Goal: Task Accomplishment & Management: Complete application form

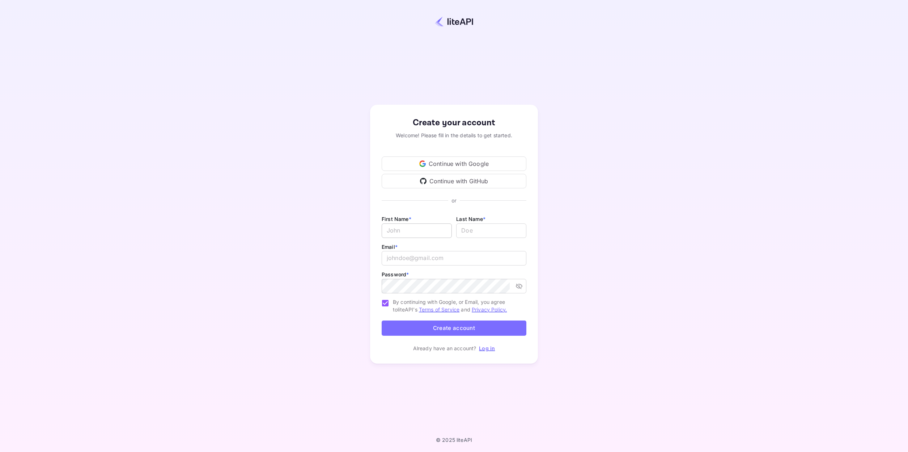
click at [427, 231] on input "Email *" at bounding box center [417, 230] width 70 height 14
type input "[PERSON_NAME]"
type input "[EMAIL_ADDRESS][DOMAIN_NAME]"
click at [572, 247] on div "Create your account Welcome! Please fill in the details to get started. Continu…" at bounding box center [454, 233] width 845 height 405
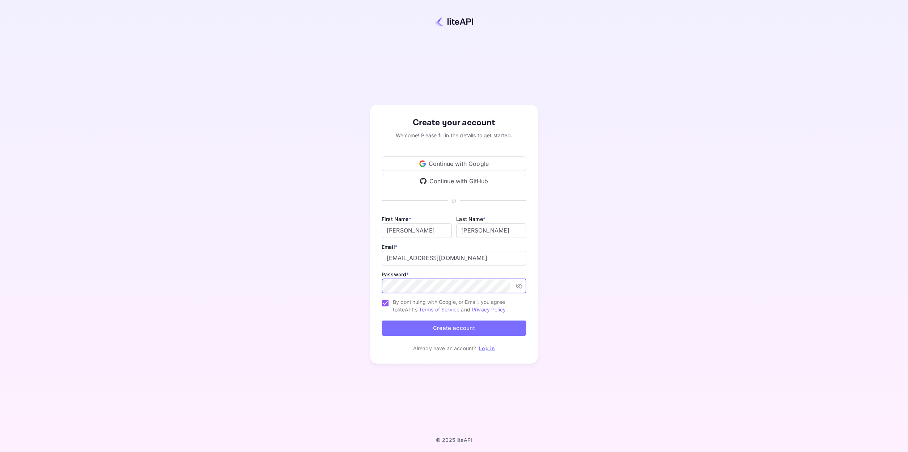
click at [470, 327] on button "Create account" at bounding box center [454, 328] width 145 height 16
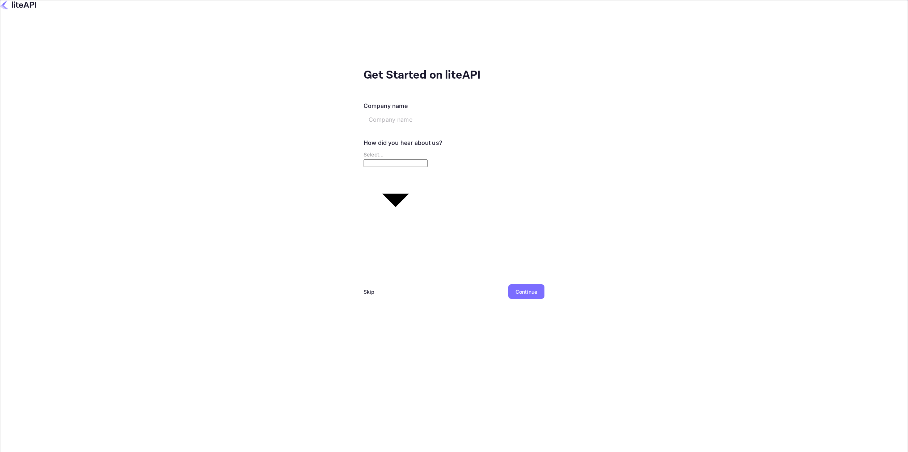
click at [364, 112] on input "text" at bounding box center [419, 119] width 111 height 14
type input "iTravex"
click at [336, 146] on body "Get Started on liteAPI Company name iTravex ​ How did you hear about us? Select…" at bounding box center [454, 226] width 908 height 452
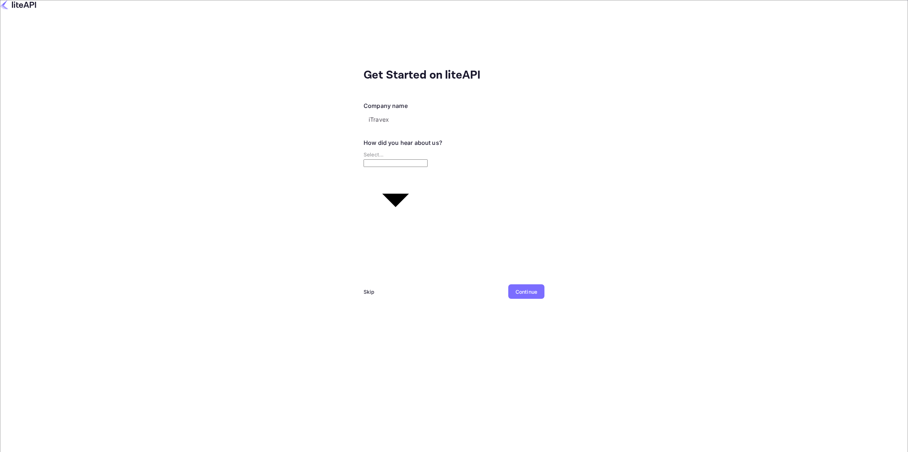
type input "Other..."
click at [516, 288] on div "Continue" at bounding box center [527, 292] width 22 height 8
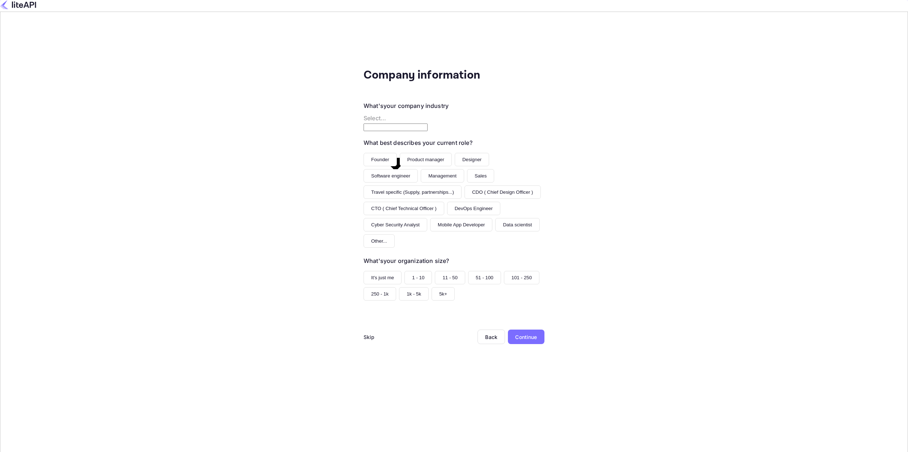
click at [439, 108] on body "Company information What's your company industry Select... ​ What best describe…" at bounding box center [454, 226] width 908 height 452
type input "Travel"
click at [395, 202] on button "CTO ( Chief Technical Officer )" at bounding box center [404, 208] width 81 height 13
click at [435, 271] on button "11 - 50" at bounding box center [450, 277] width 30 height 13
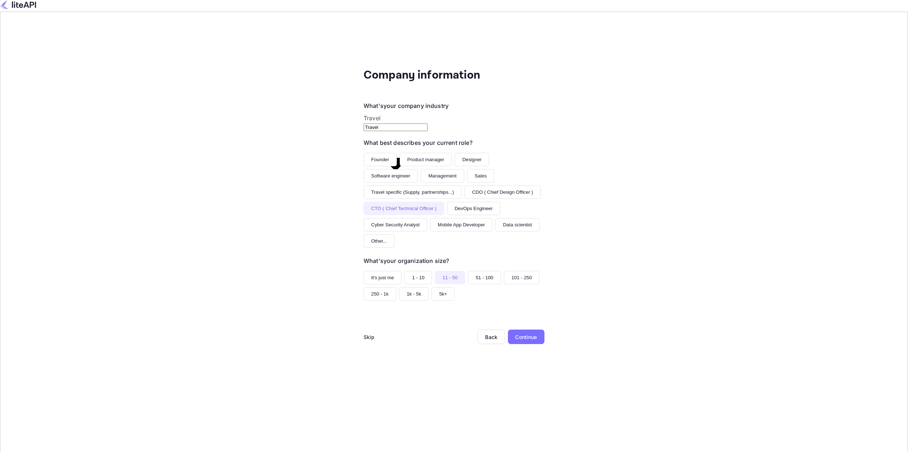
click at [515, 333] on div "Continue" at bounding box center [526, 337] width 22 height 8
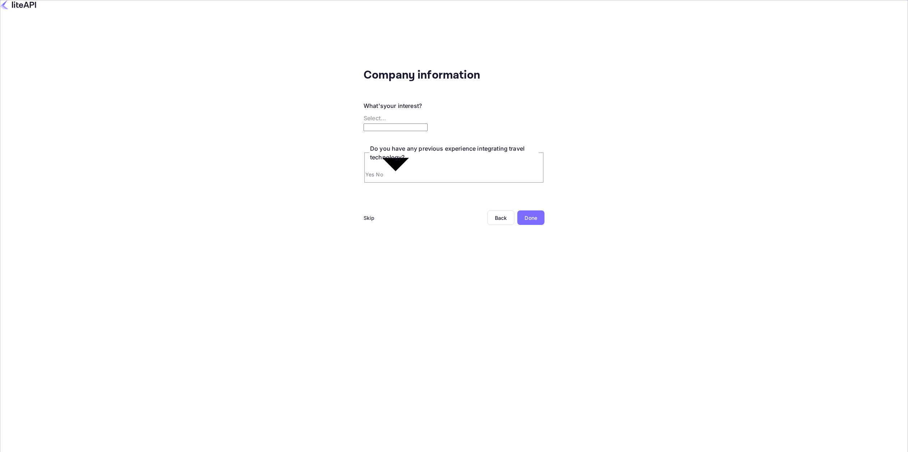
click at [328, 110] on body "Company information What's your interest? Select... ​ Do you have any previous …" at bounding box center [454, 254] width 908 height 509
type input "Bundling travel within our current products"
click at [270, 161] on input "Yes" at bounding box center [454, 239] width 908 height 478
radio input "true"
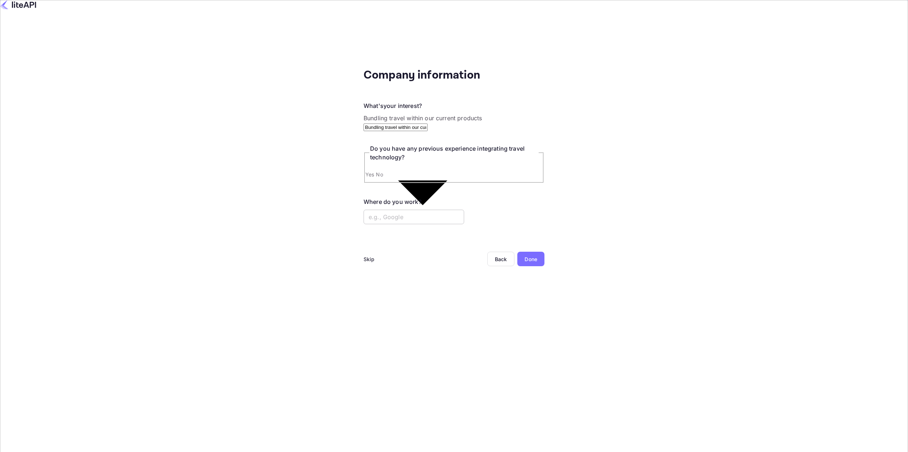
click at [364, 210] on input "text" at bounding box center [414, 217] width 101 height 14
click at [364, 210] on input "veturis, allbeds, itravex" at bounding box center [414, 217] width 101 height 14
type input "muchoviaje,veturis, allbeds, itravex"
click at [525, 255] on div "Done" at bounding box center [531, 259] width 13 height 8
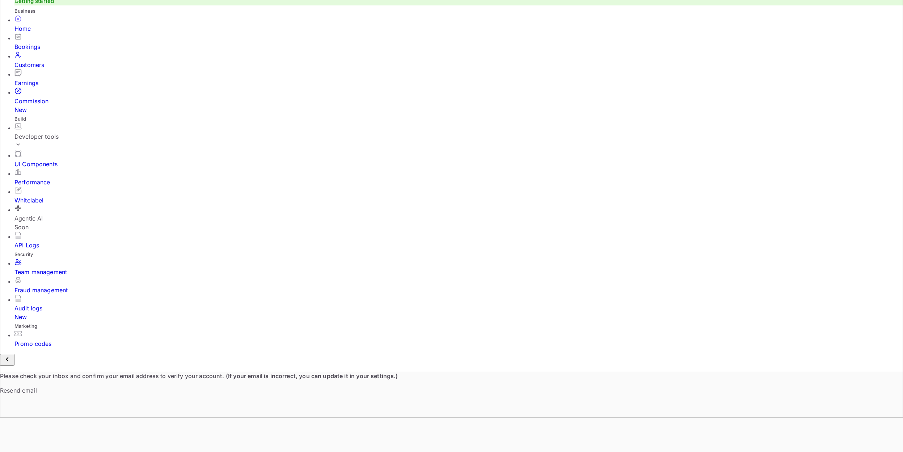
scroll to position [35, 0]
click at [66, 140] on div "Developer tools" at bounding box center [458, 136] width 888 height 9
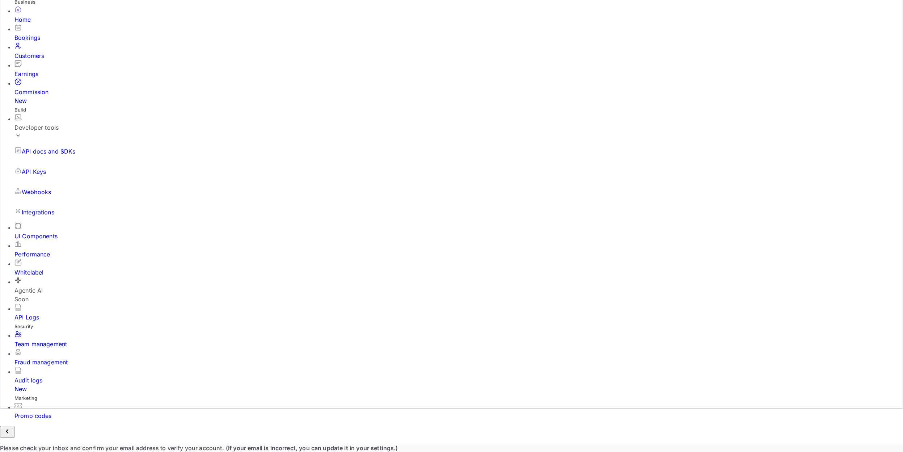
scroll to position [0, 0]
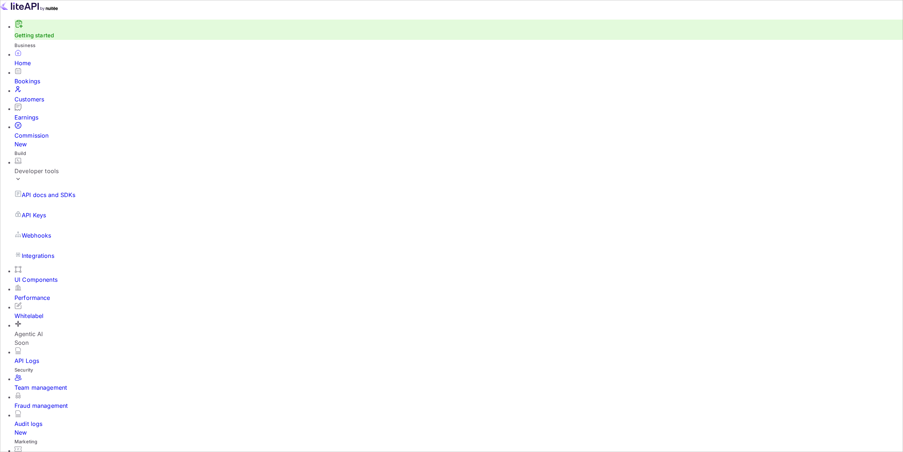
click at [41, 85] on div "Bookings" at bounding box center [458, 81] width 888 height 9
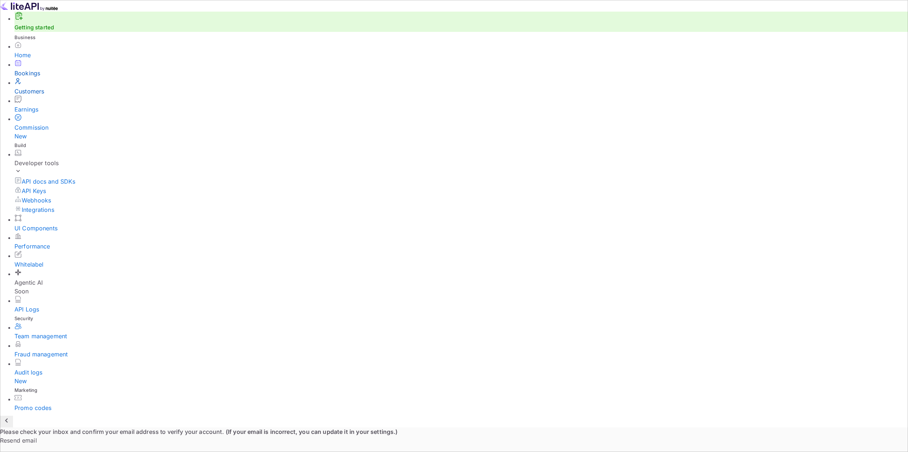
click at [42, 96] on div "Customers" at bounding box center [461, 91] width 894 height 9
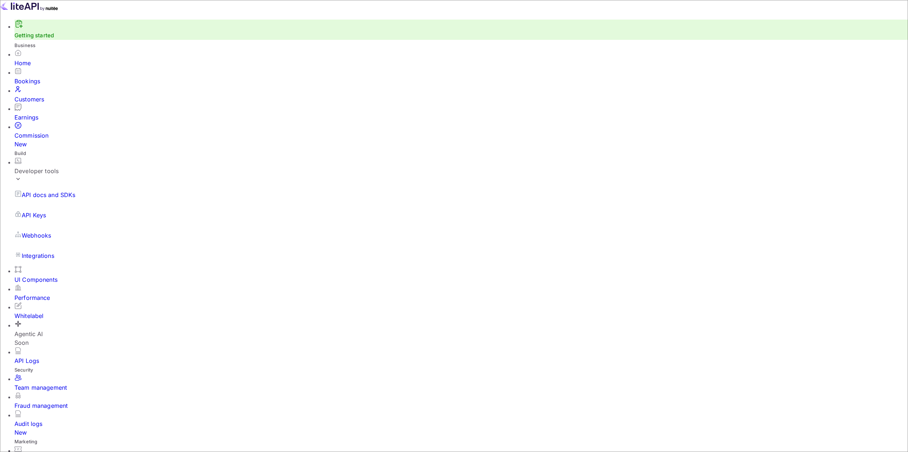
click at [50, 190] on p "API docs and SDKs" at bounding box center [49, 194] width 54 height 9
click at [46, 293] on div "Performance" at bounding box center [461, 297] width 894 height 9
click at [48, 419] on div "Audit logs New" at bounding box center [458, 427] width 888 height 17
